Goal: Information Seeking & Learning: Learn about a topic

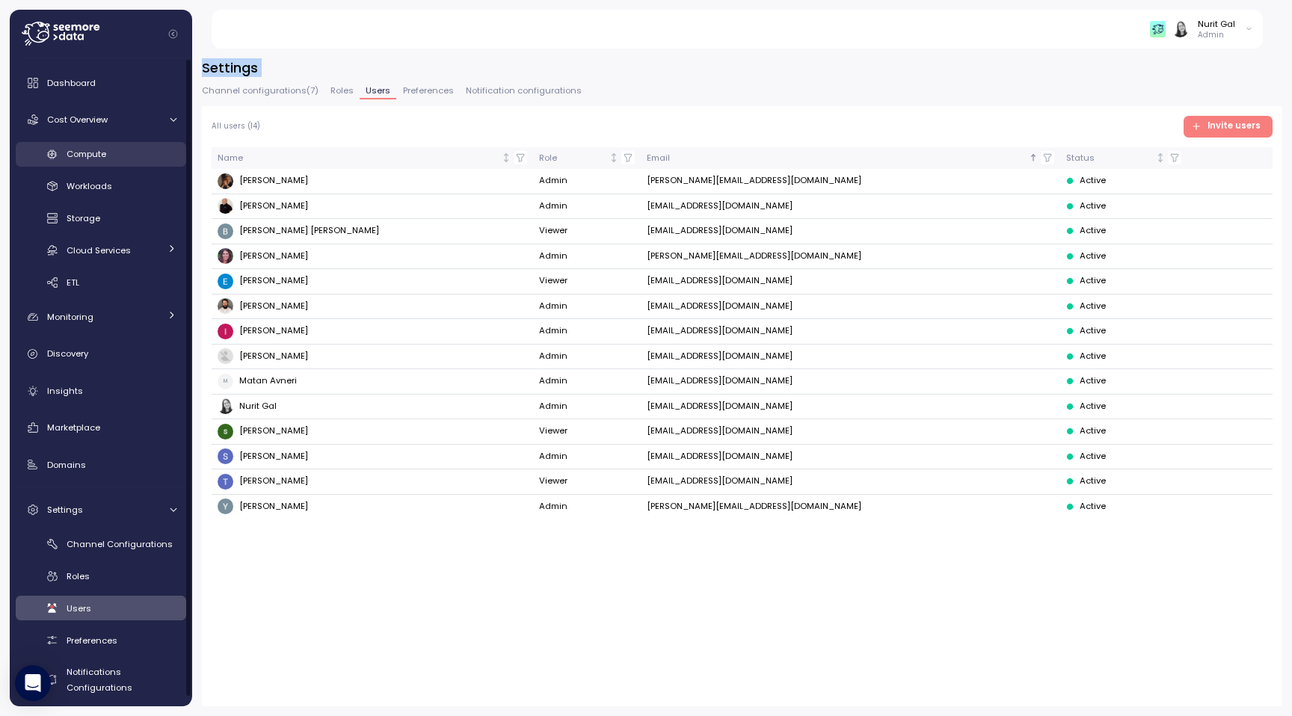
click at [117, 165] on link "Compute" at bounding box center [101, 154] width 171 height 25
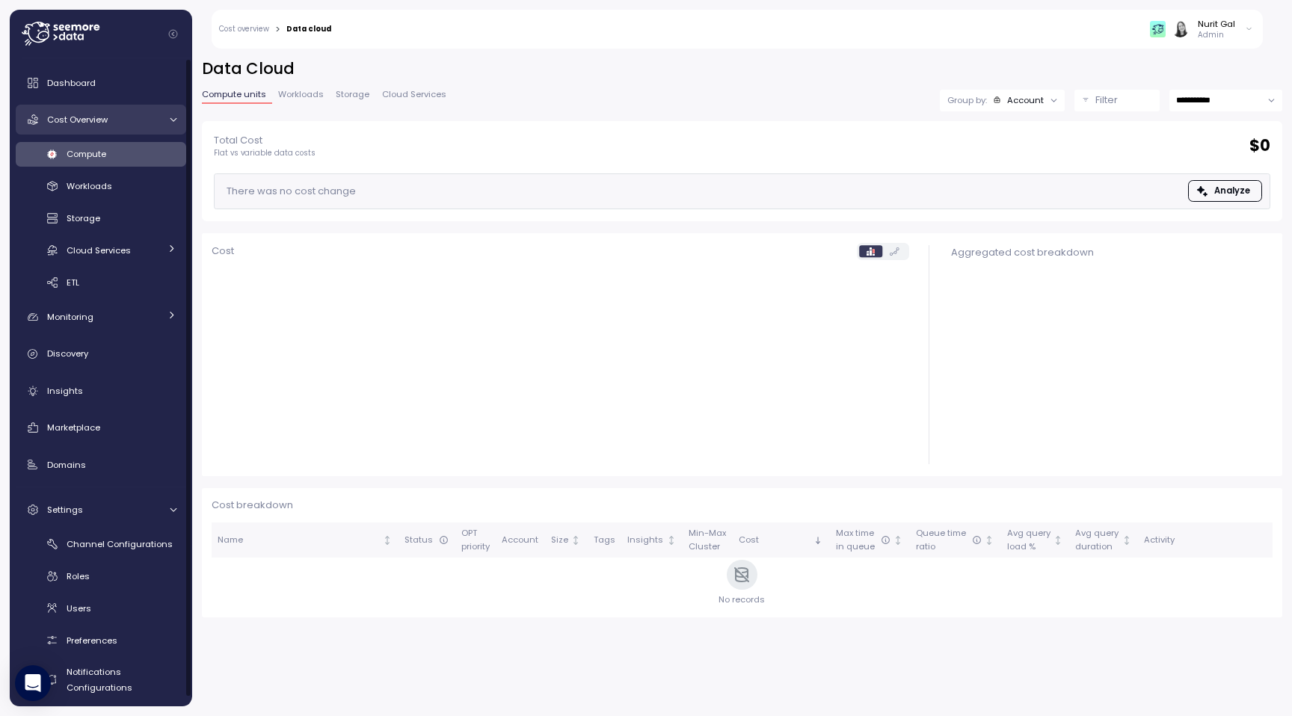
click at [140, 123] on div "Cost Overview" at bounding box center [103, 119] width 112 height 15
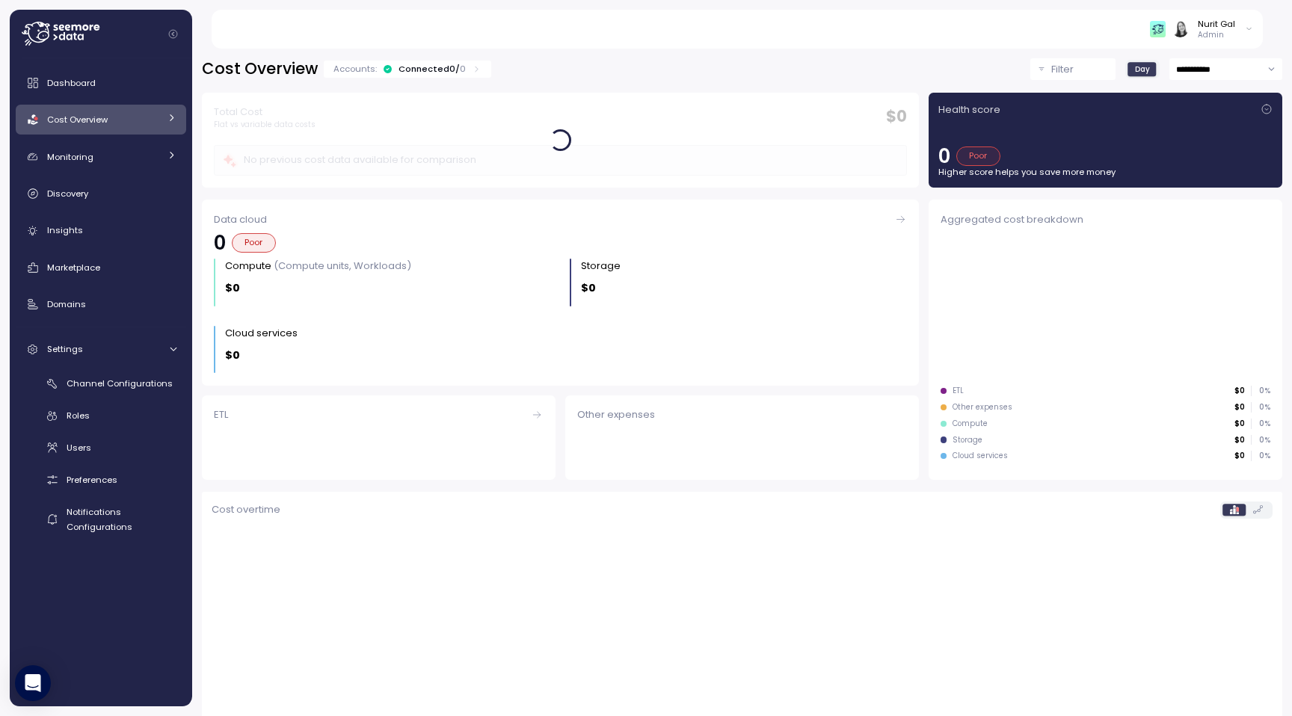
click at [129, 132] on link "Cost Overview" at bounding box center [101, 120] width 171 height 30
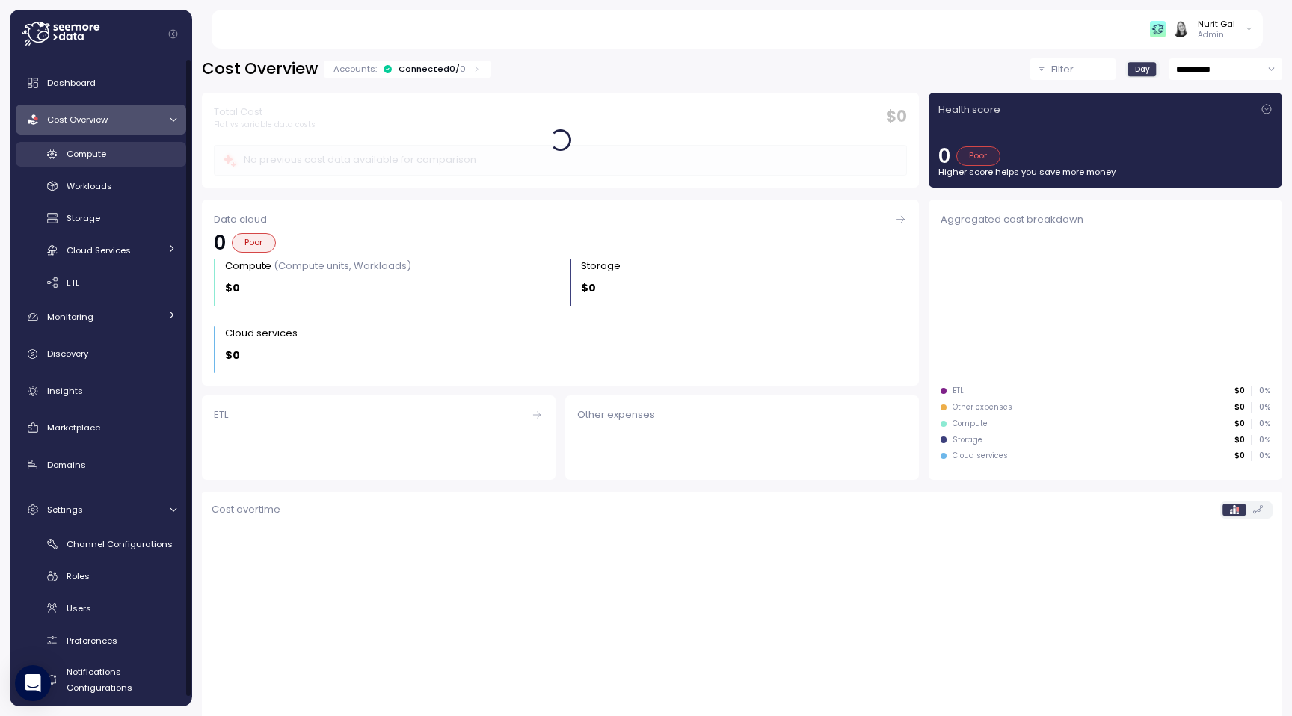
click at [123, 153] on div "Compute" at bounding box center [122, 154] width 110 height 15
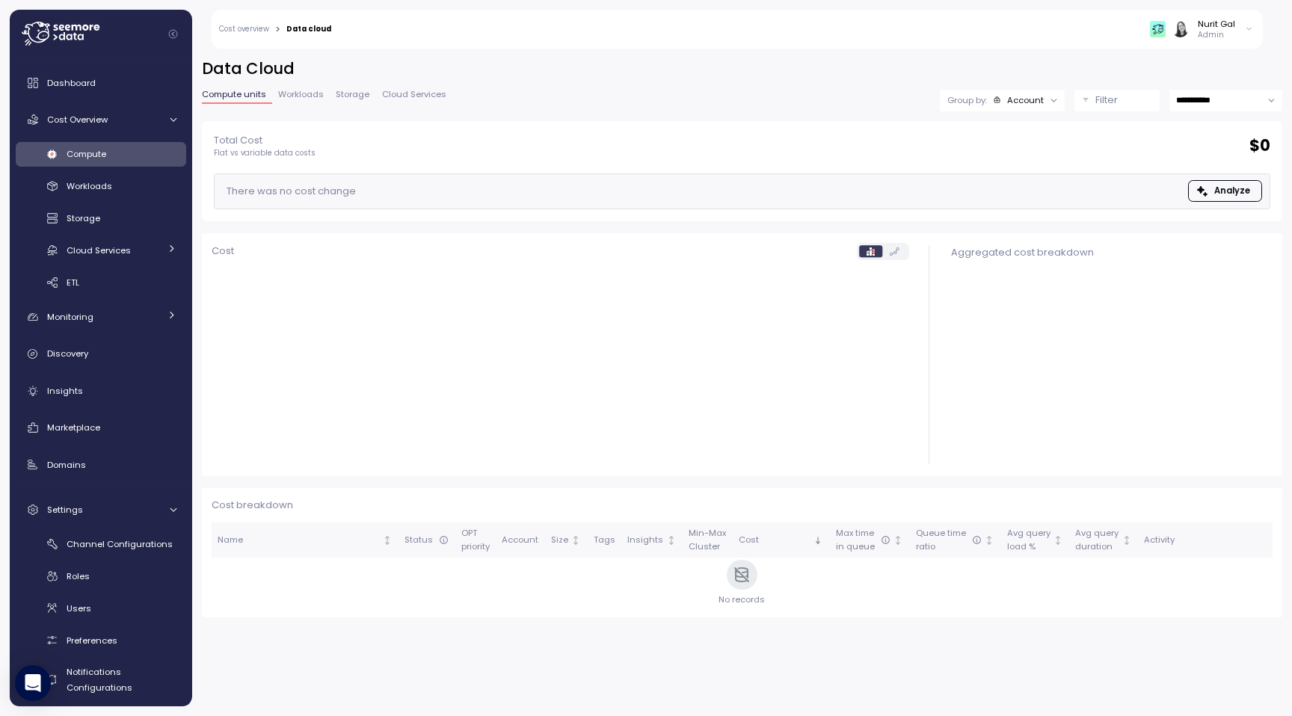
click at [1081, 87] on div "**********" at bounding box center [742, 89] width 1081 height 63
click at [1084, 96] on button "Filter" at bounding box center [1117, 101] width 85 height 22
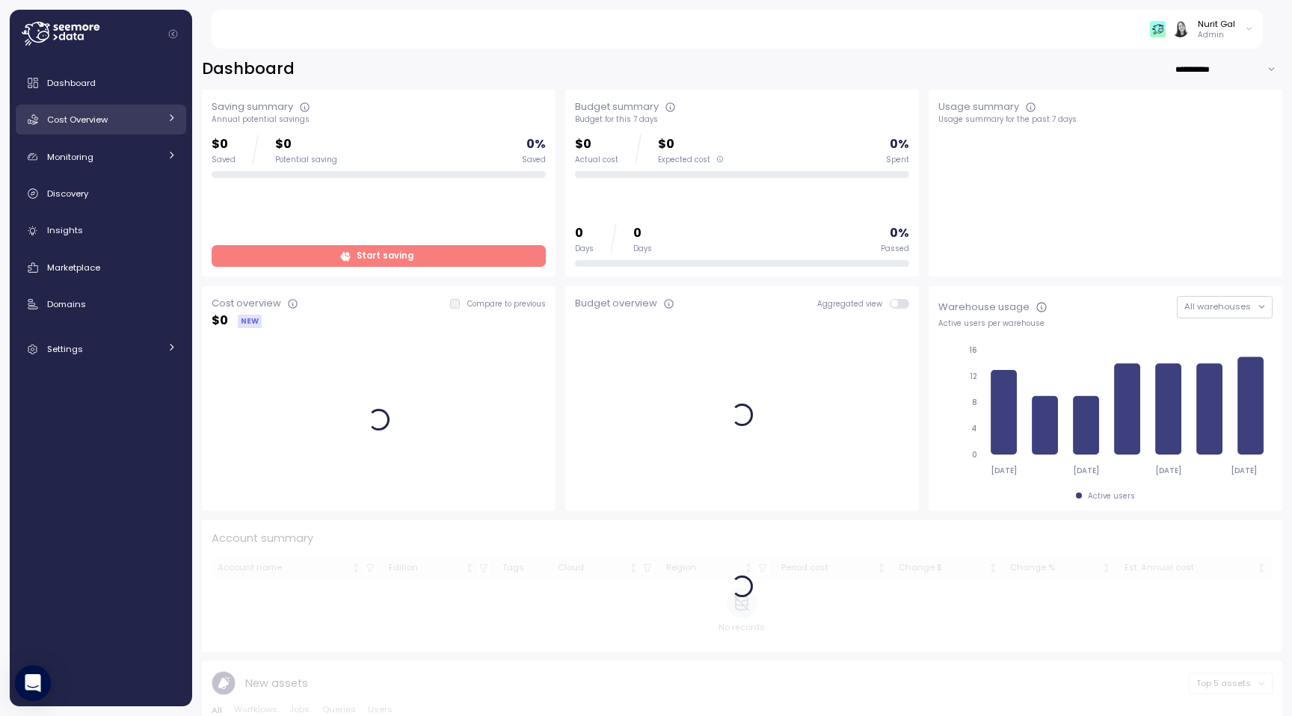
click at [136, 116] on div "Cost Overview" at bounding box center [103, 119] width 112 height 15
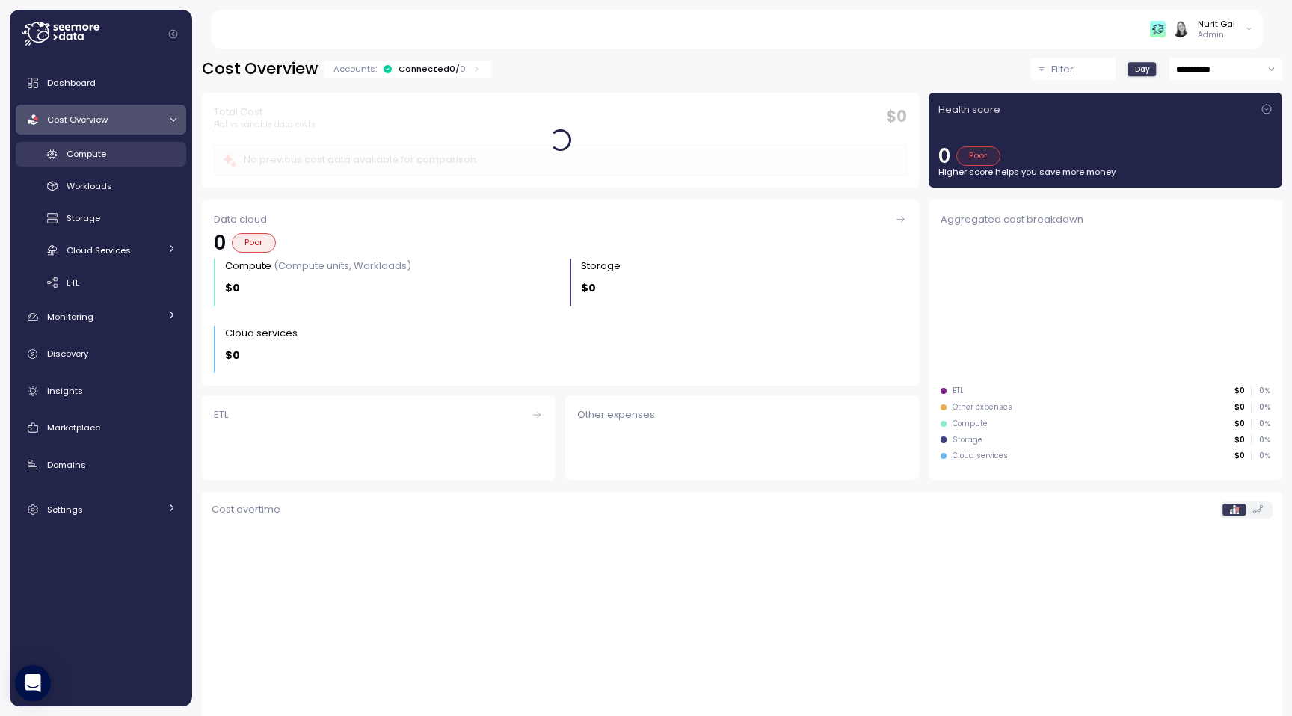
click at [140, 144] on link "Compute" at bounding box center [101, 154] width 171 height 25
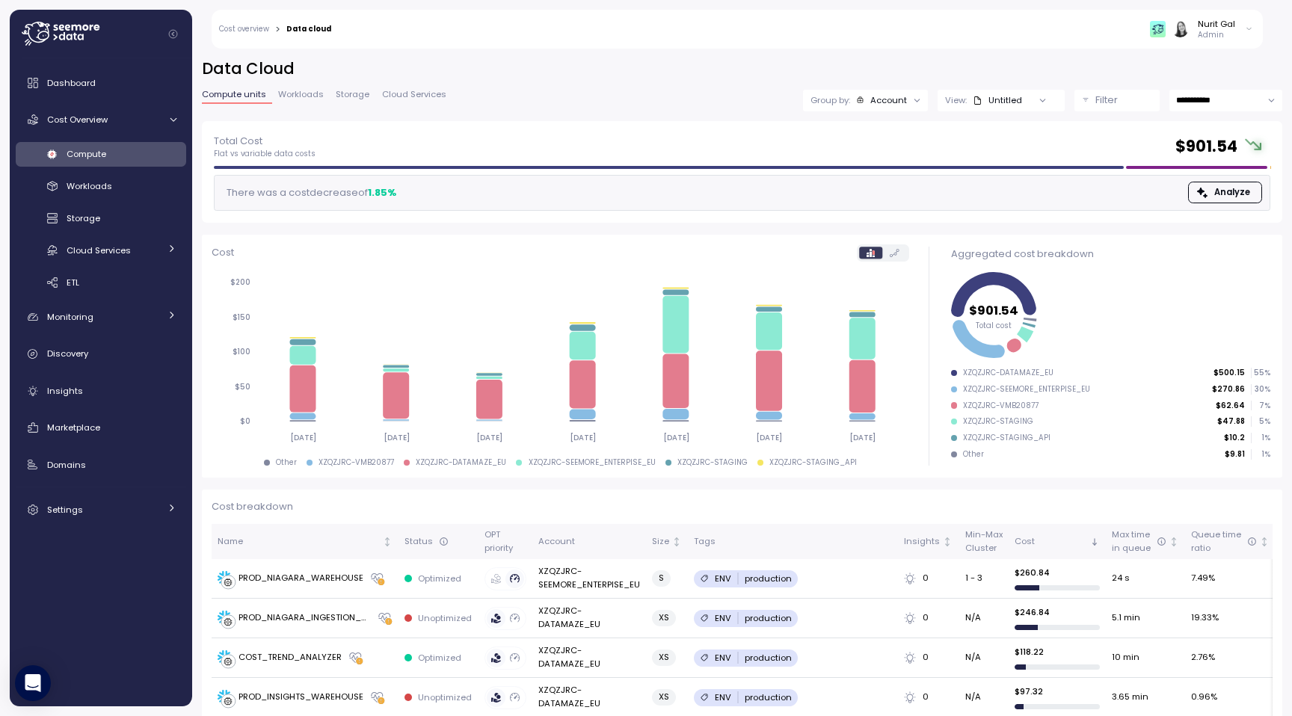
click at [1091, 100] on button "Filter" at bounding box center [1117, 101] width 85 height 22
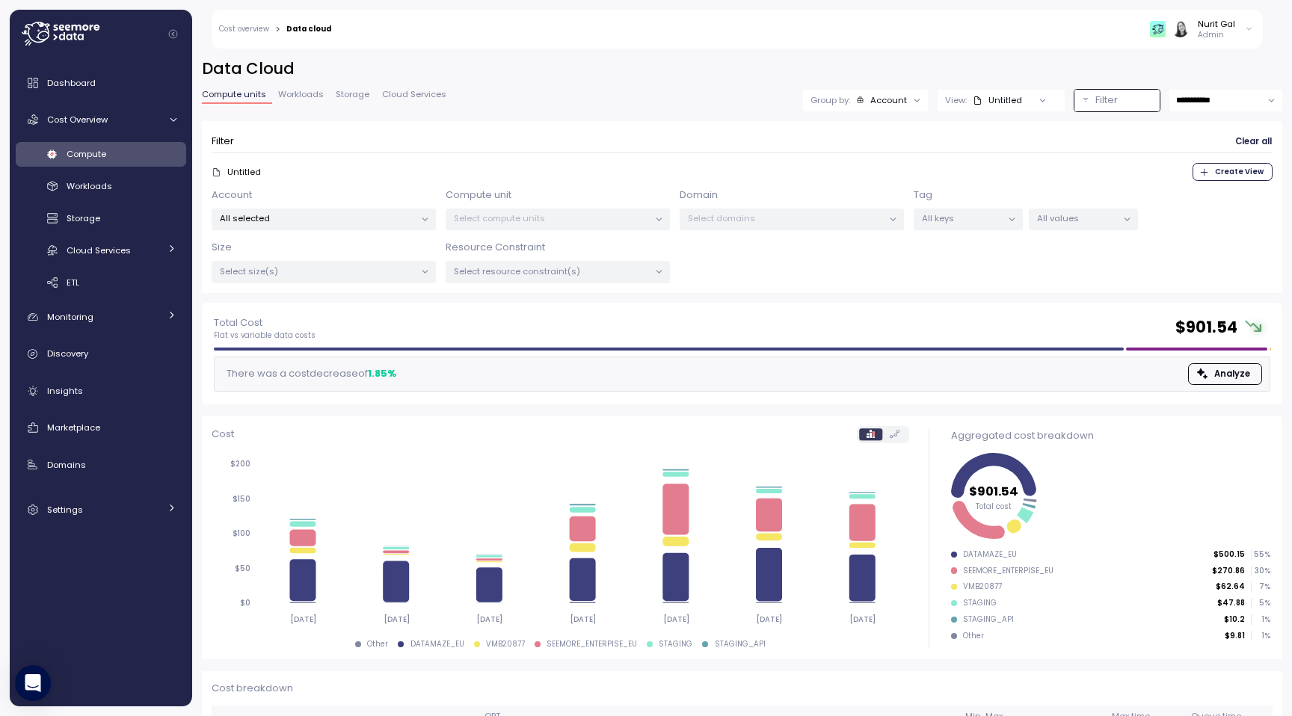
click at [930, 218] on p "All keys" at bounding box center [962, 218] width 80 height 12
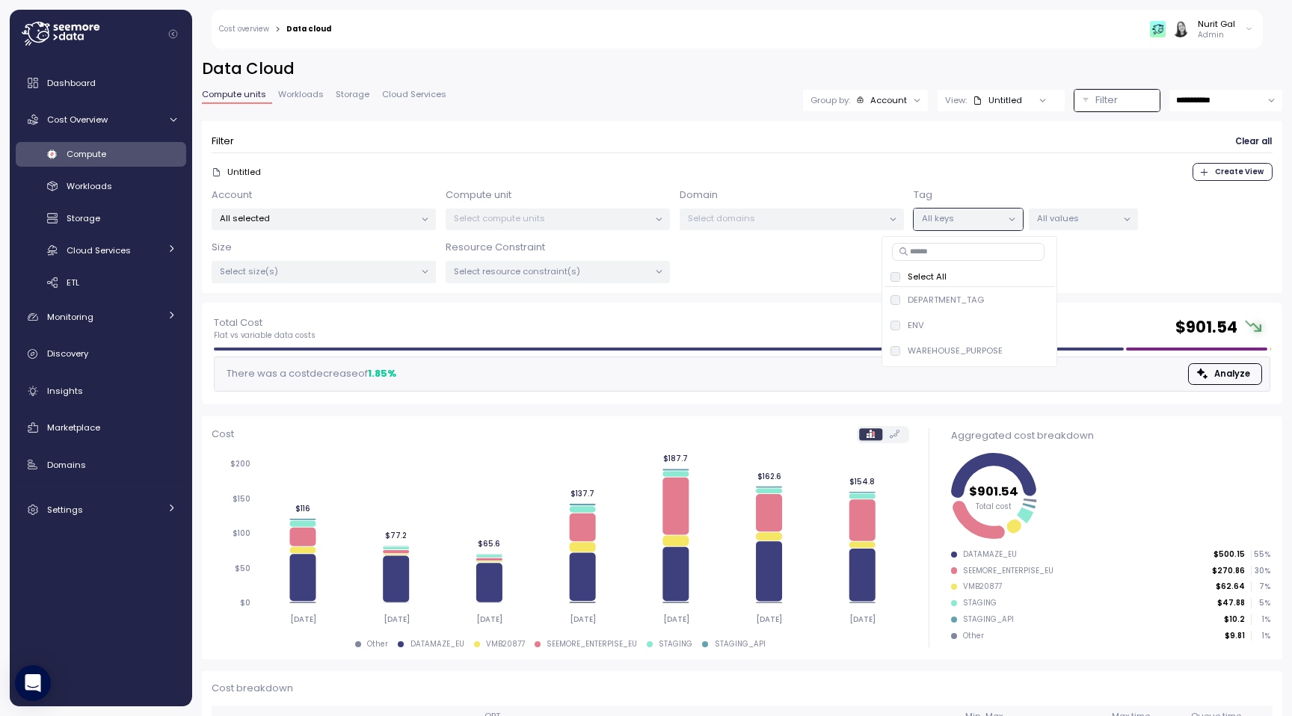
click at [1084, 213] on p "All values" at bounding box center [1077, 218] width 80 height 12
click at [965, 212] on p "All keys" at bounding box center [962, 218] width 80 height 12
click at [1100, 204] on div "Tag All keys All values" at bounding box center [1026, 209] width 224 height 43
click at [1100, 215] on p "All values" at bounding box center [1077, 218] width 80 height 12
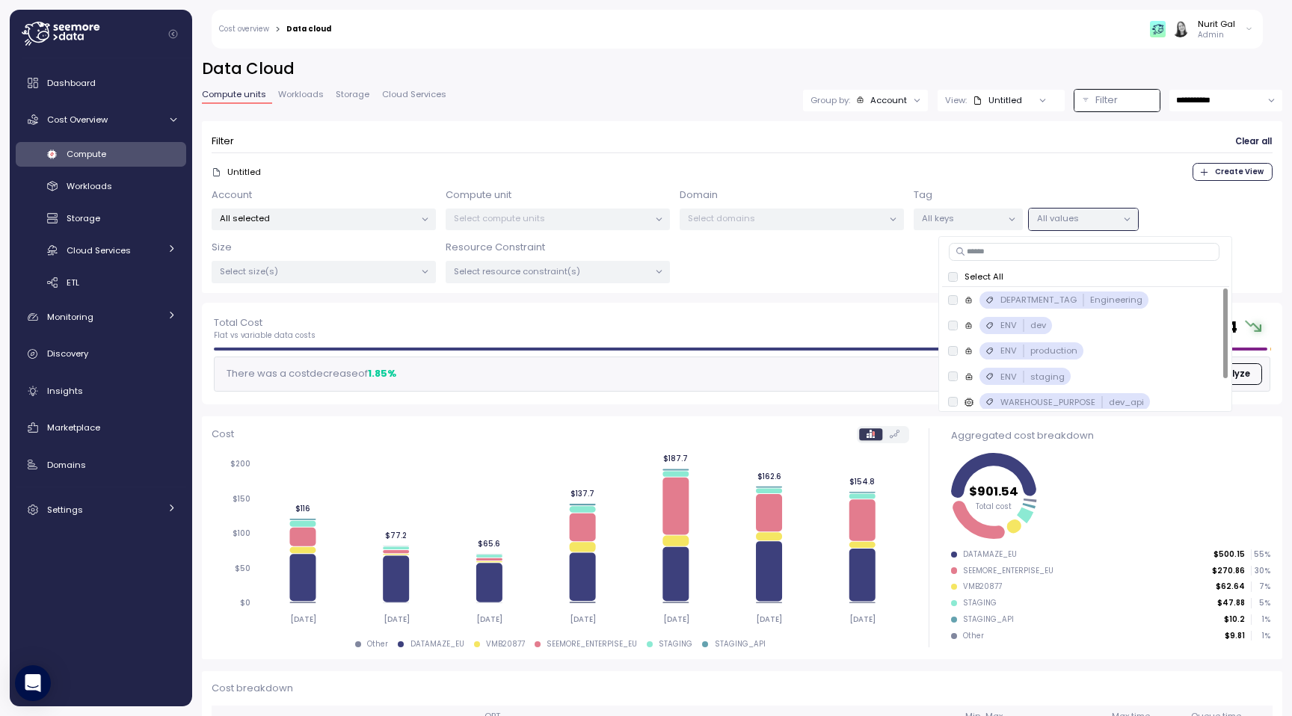
click at [554, 213] on p "Select compute units" at bounding box center [551, 218] width 195 height 12
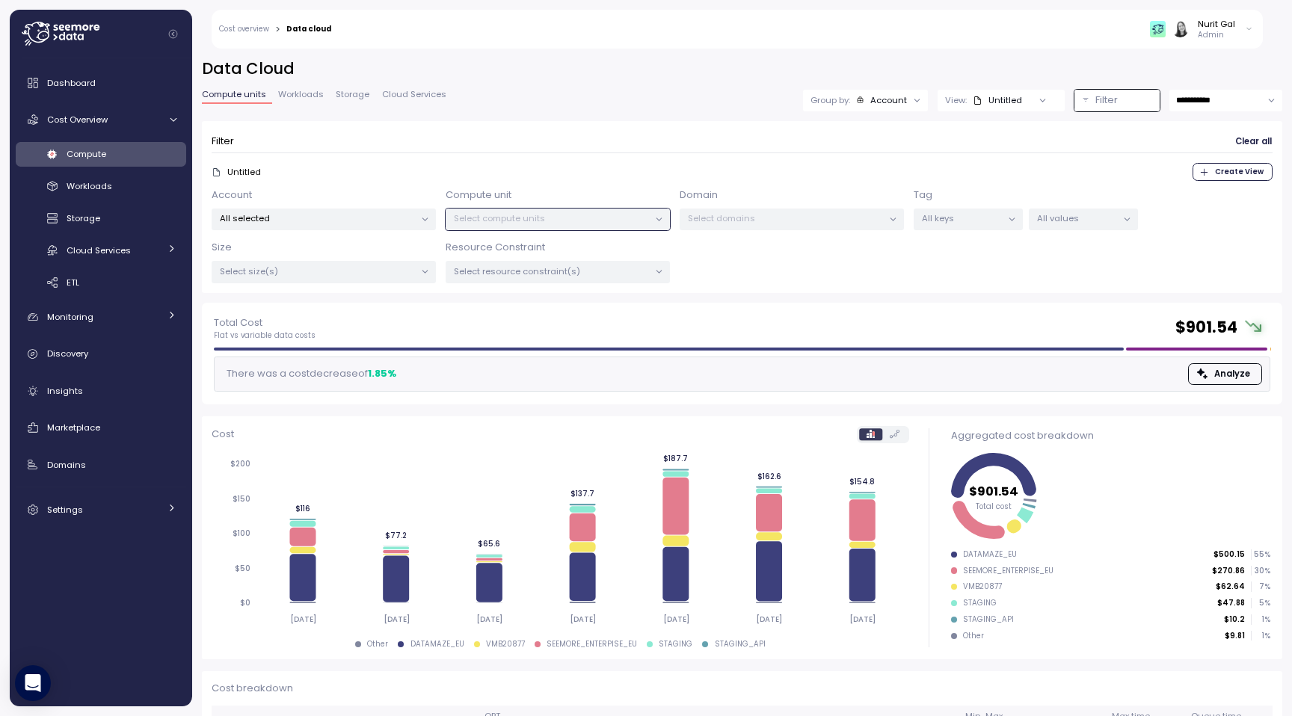
click at [577, 176] on div "Untitled Create View" at bounding box center [742, 172] width 1061 height 18
click at [573, 181] on form "Filter Clear all Untitled Create View Account All selected Compute unit Select …" at bounding box center [742, 207] width 1061 height 153
click at [122, 224] on div "Storage" at bounding box center [122, 218] width 110 height 15
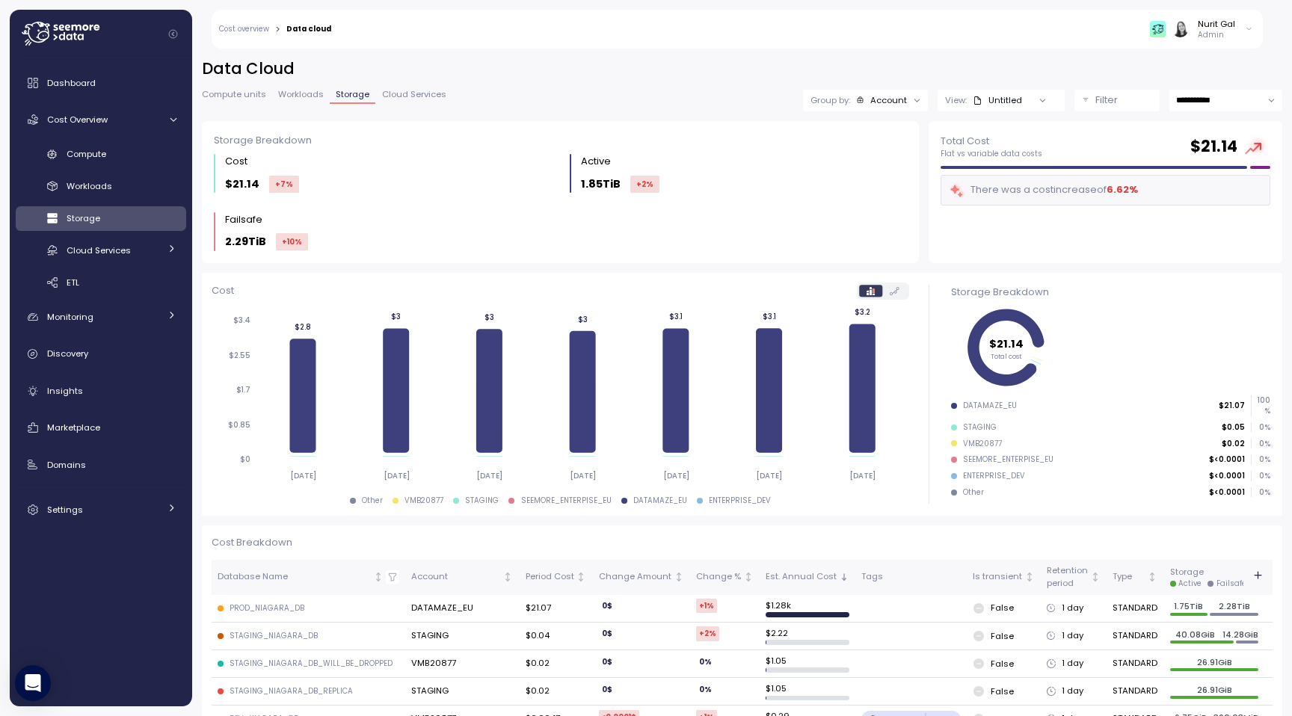
click at [1082, 108] on button "Filter" at bounding box center [1117, 101] width 85 height 22
